Goal: Information Seeking & Learning: Find specific fact

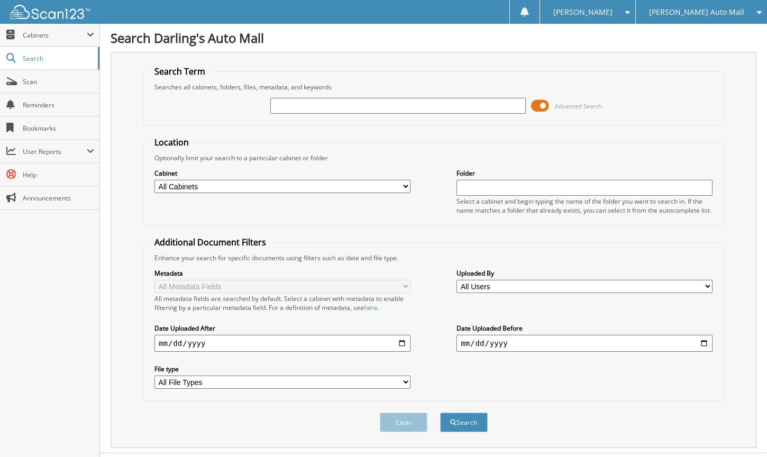
click at [474, 291] on select "All Users Aaron LaBelle Aaron Stevens AARRON MOWER Al Baker Alex Giosia Amy Nye…" at bounding box center [585, 286] width 256 height 13
click at [386, 211] on div "Cabinet All Cabinets 44 DOWNEAST HIGHWAY UNDERCO... AFTERMARKET SOLD O/S A DEAL…" at bounding box center [433, 191] width 569 height 58
click at [220, 181] on select "All Cabinets 44 DOWNEAST HIGHWAY UNDERCO... AFTERMARKET SOLD O/S A DEAL CAR DEA…" at bounding box center [283, 186] width 256 height 13
select select "25922"
click at [155, 180] on select "All Cabinets 44 DOWNEAST HIGHWAY UNDERCO... AFTERMARKET SOLD O/S A DEAL CAR DEA…" at bounding box center [283, 186] width 256 height 13
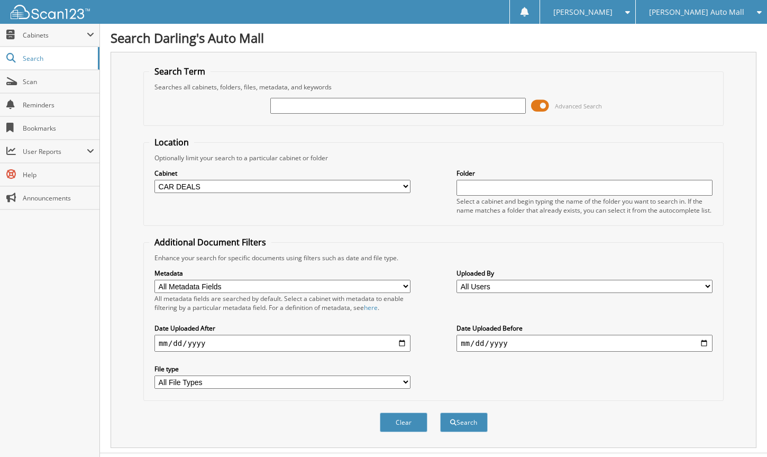
click at [567, 182] on input "text" at bounding box center [585, 188] width 256 height 16
type input "[PERSON_NAME]"
click at [475, 432] on button "Search" at bounding box center [464, 423] width 48 height 20
drag, startPoint x: 486, startPoint y: 185, endPoint x: 446, endPoint y: 177, distance: 41.6
click at [446, 177] on div "Cabinet All Cabinets 44 DOWNEAST HIGHWAY UNDERCO... AFTERMARKET SOLD O/S A DEAL…" at bounding box center [433, 191] width 569 height 58
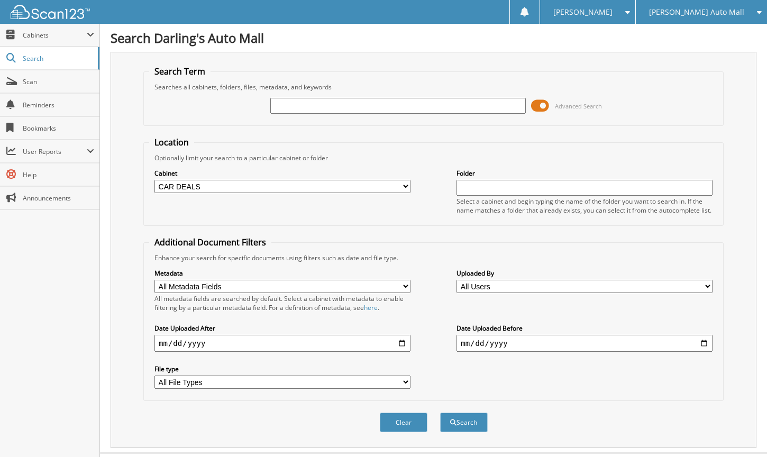
click at [384, 98] on input "text" at bounding box center [398, 106] width 256 height 16
type input "[PERSON_NAME]"
click at [440, 413] on button "Search" at bounding box center [464, 423] width 48 height 20
drag, startPoint x: 315, startPoint y: 105, endPoint x: 256, endPoint y: 105, distance: 59.3
click at [256, 105] on div "[PERSON_NAME] Advanced Search" at bounding box center [433, 106] width 569 height 29
